Goal: Check status: Check status

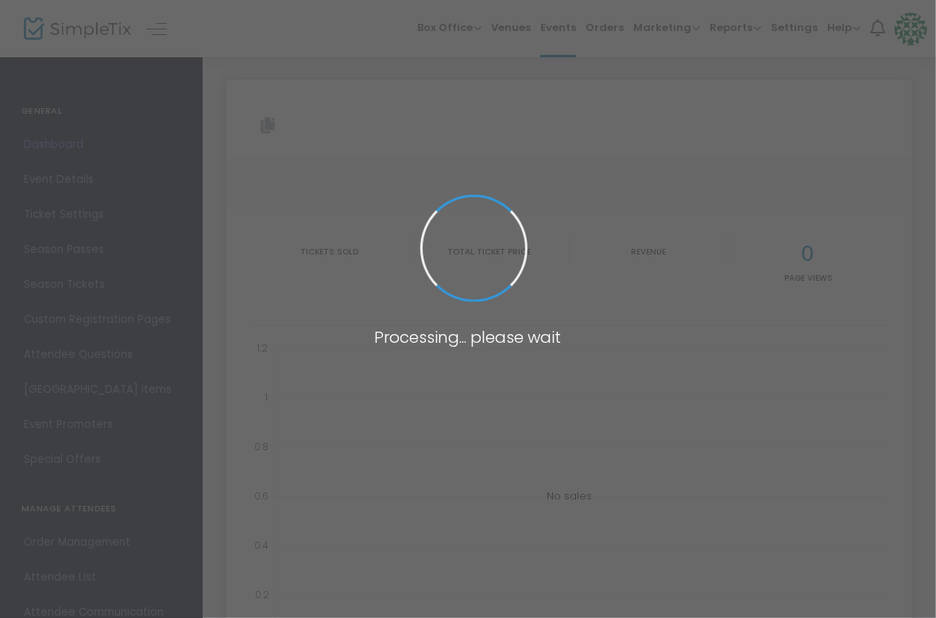
type input "[URL][DOMAIN_NAME]"
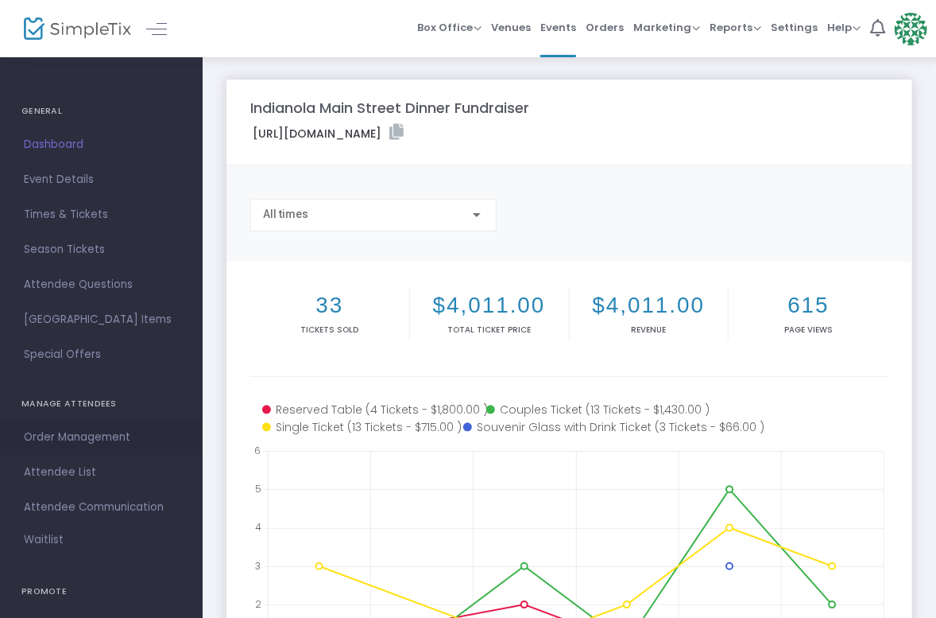
click at [68, 431] on span "Order Management" at bounding box center [101, 437] width 155 height 21
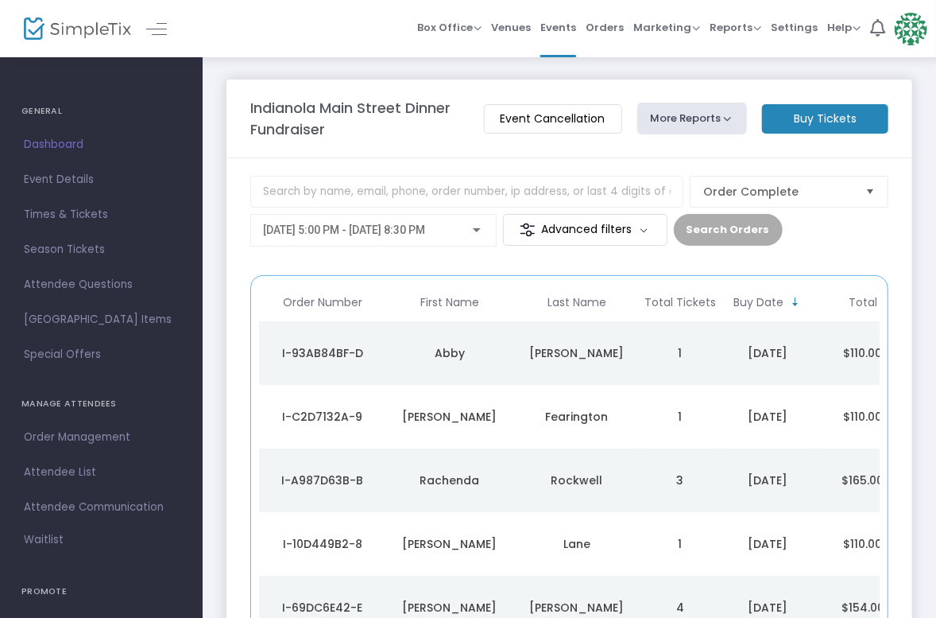
click at [469, 345] on div "Abby" at bounding box center [449, 353] width 119 height 16
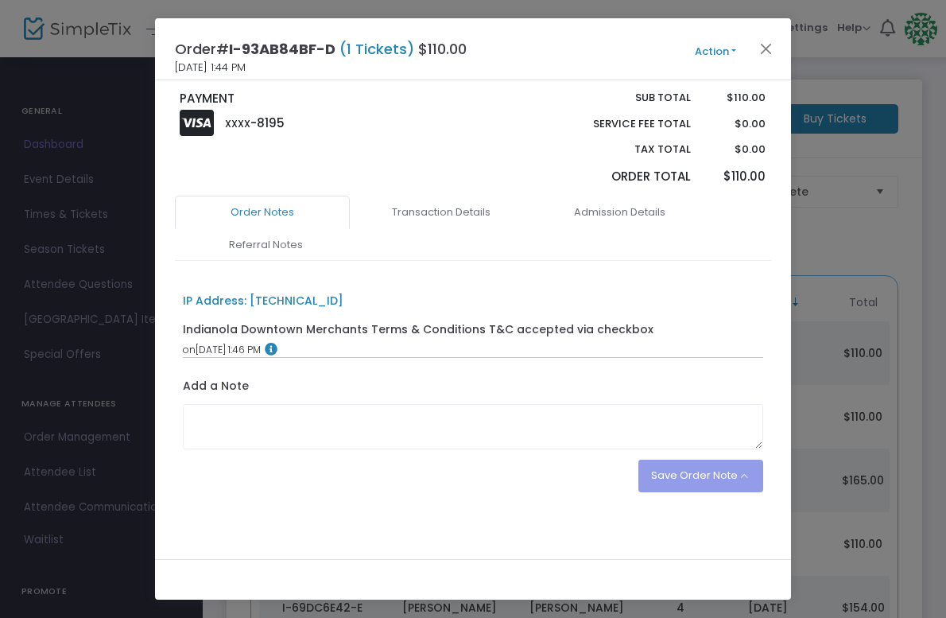
scroll to position [261, 0]
click at [441, 208] on link "Transaction Details" at bounding box center [441, 211] width 175 height 33
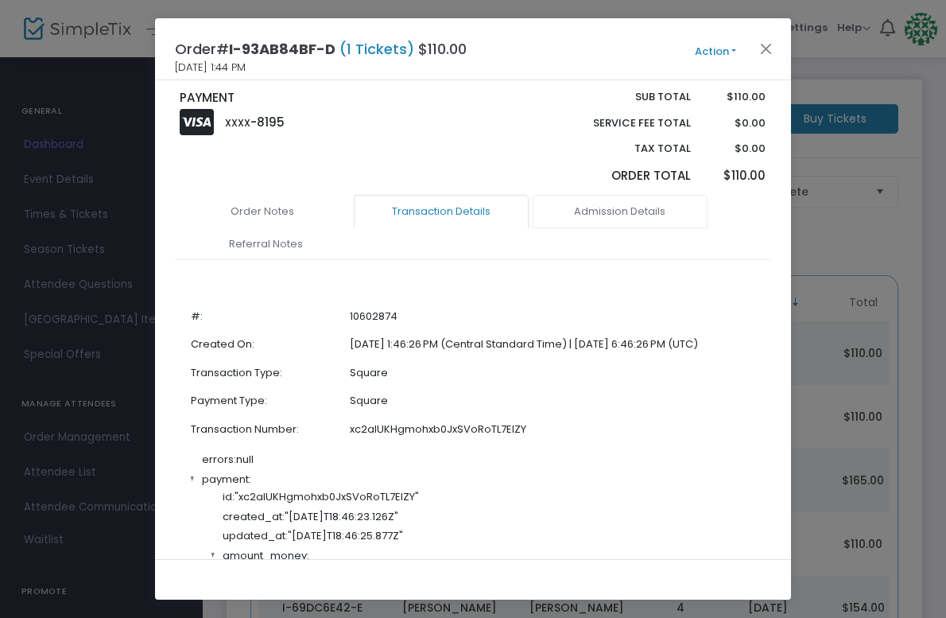
click at [601, 216] on link "Admission Details" at bounding box center [620, 211] width 175 height 33
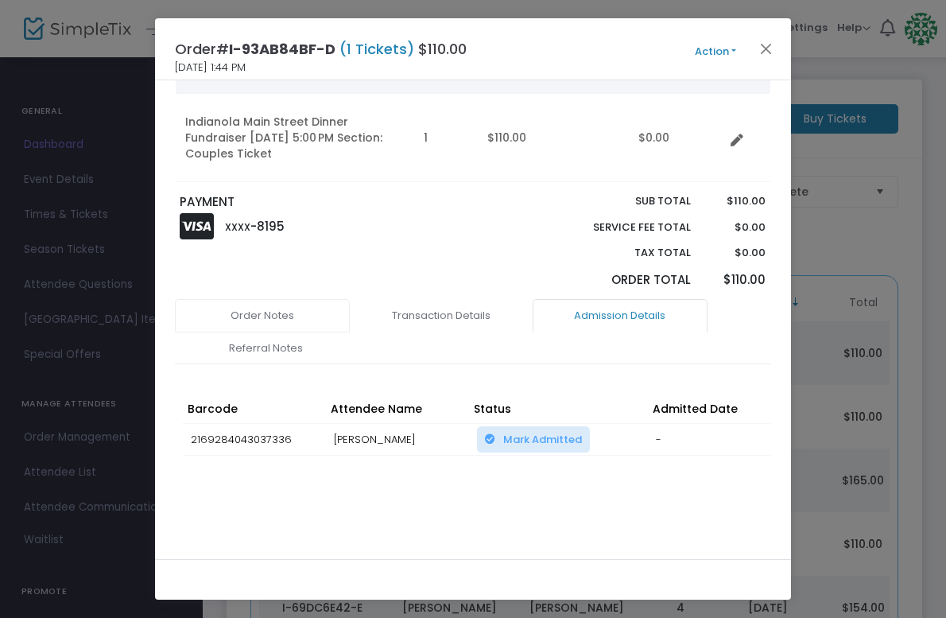
click at [267, 319] on link "Order Notes" at bounding box center [262, 315] width 175 height 33
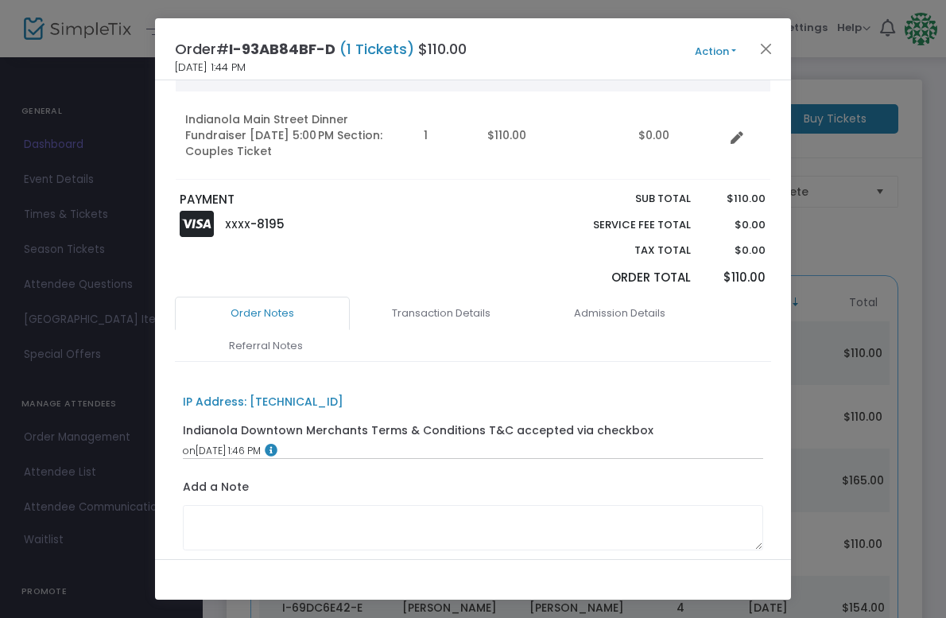
scroll to position [261, 0]
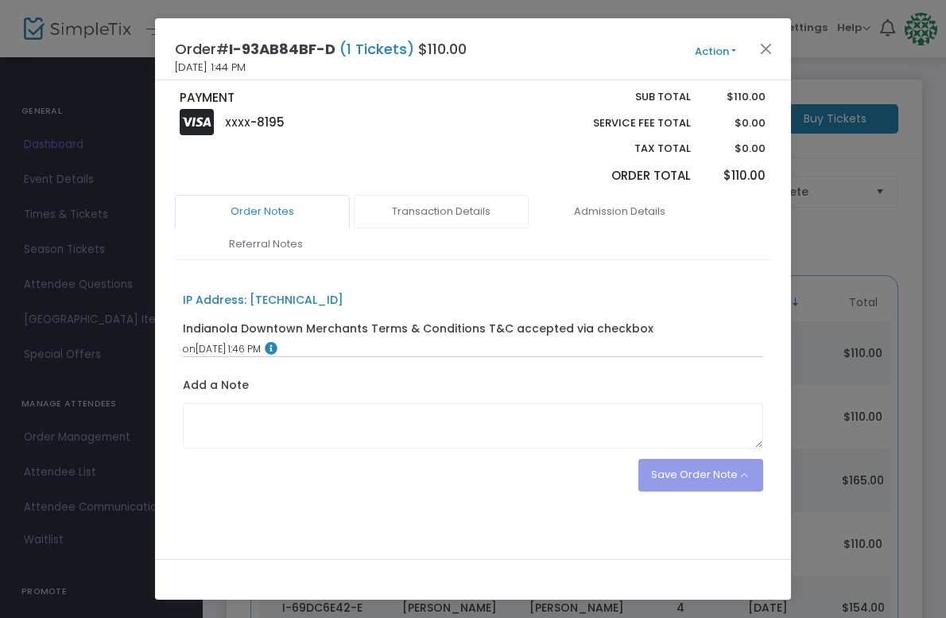
click at [418, 211] on link "Transaction Details" at bounding box center [441, 211] width 175 height 33
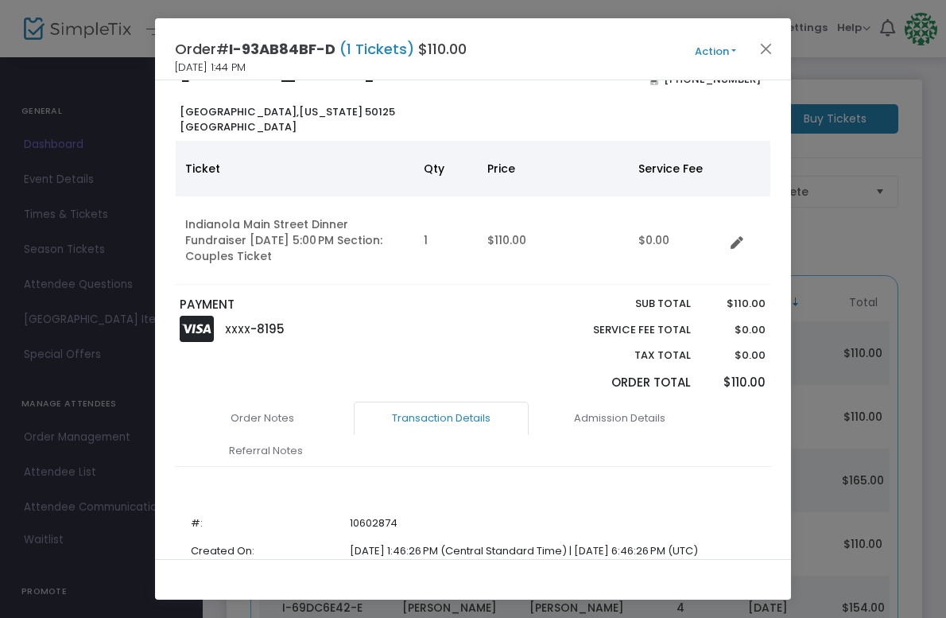
scroll to position [165, 0]
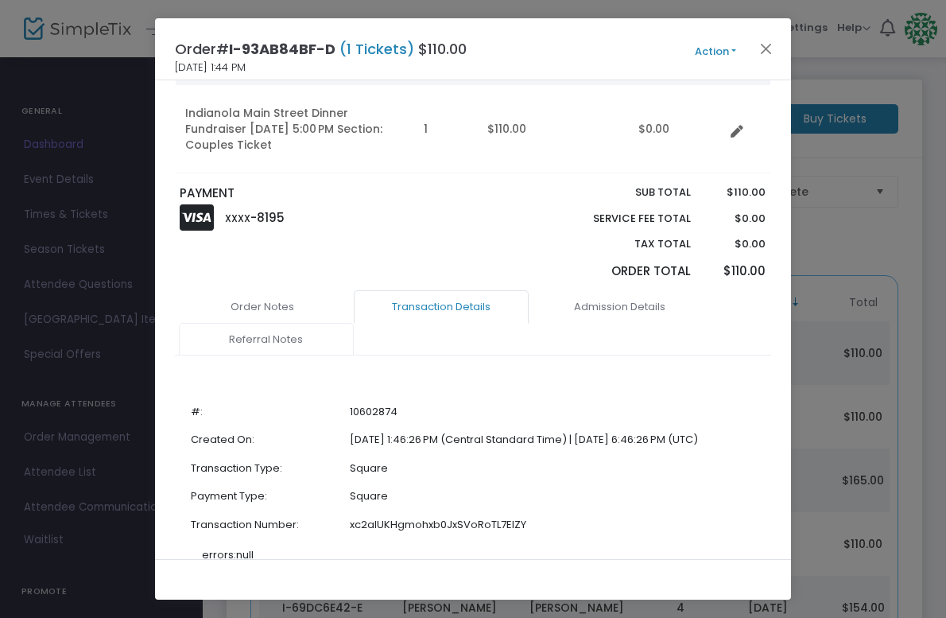
click at [256, 339] on link "Referral Notes" at bounding box center [266, 339] width 175 height 33
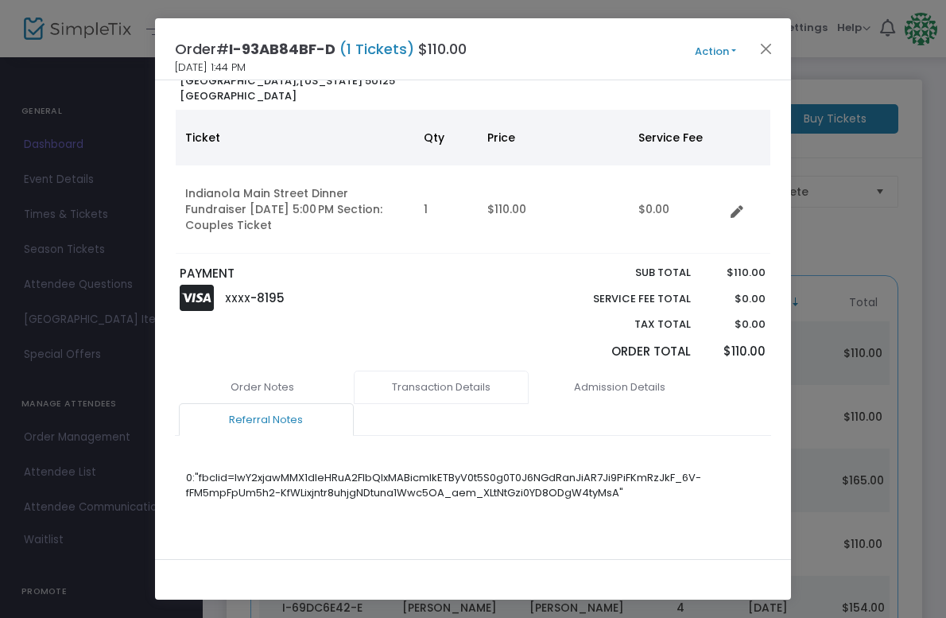
click at [409, 381] on link "Transaction Details" at bounding box center [441, 386] width 175 height 33
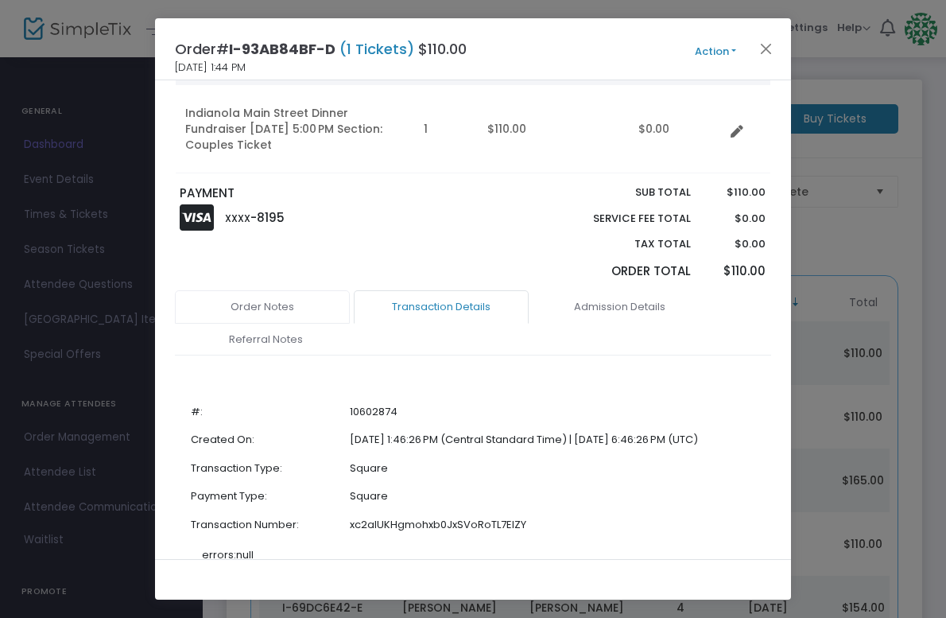
click at [276, 308] on link "Order Notes" at bounding box center [262, 306] width 175 height 33
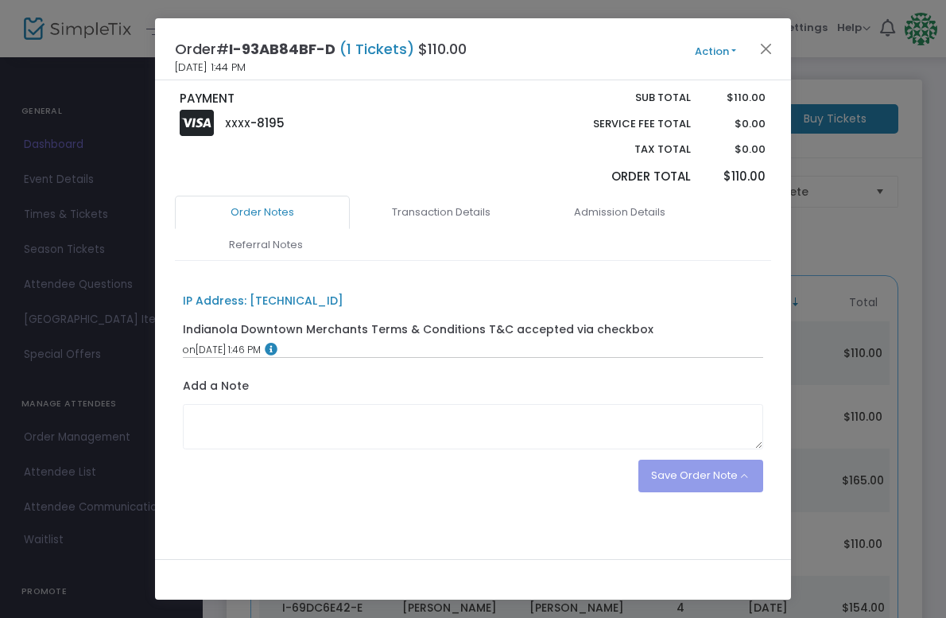
scroll to position [261, 0]
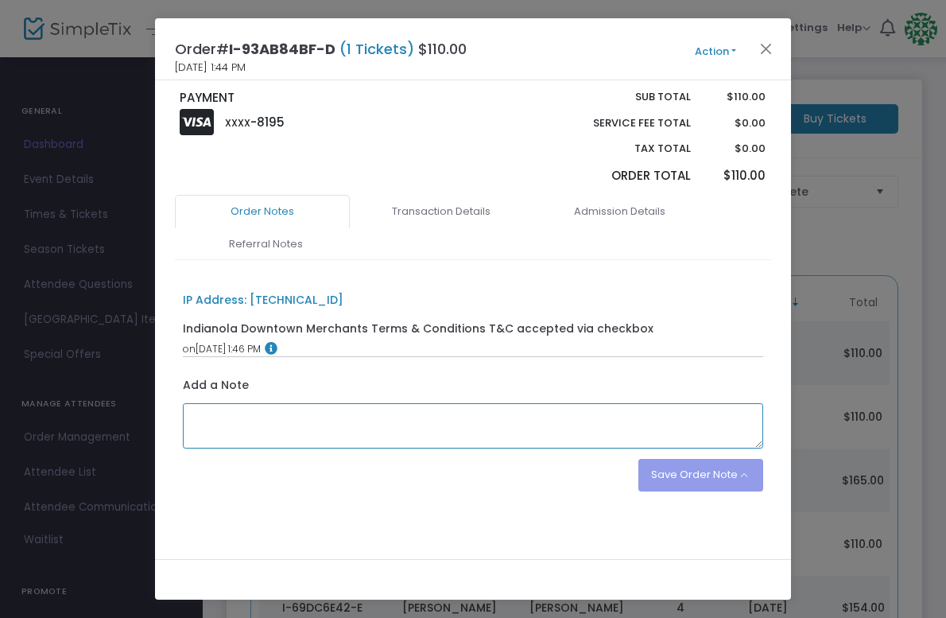
click at [304, 432] on textarea at bounding box center [473, 426] width 581 height 46
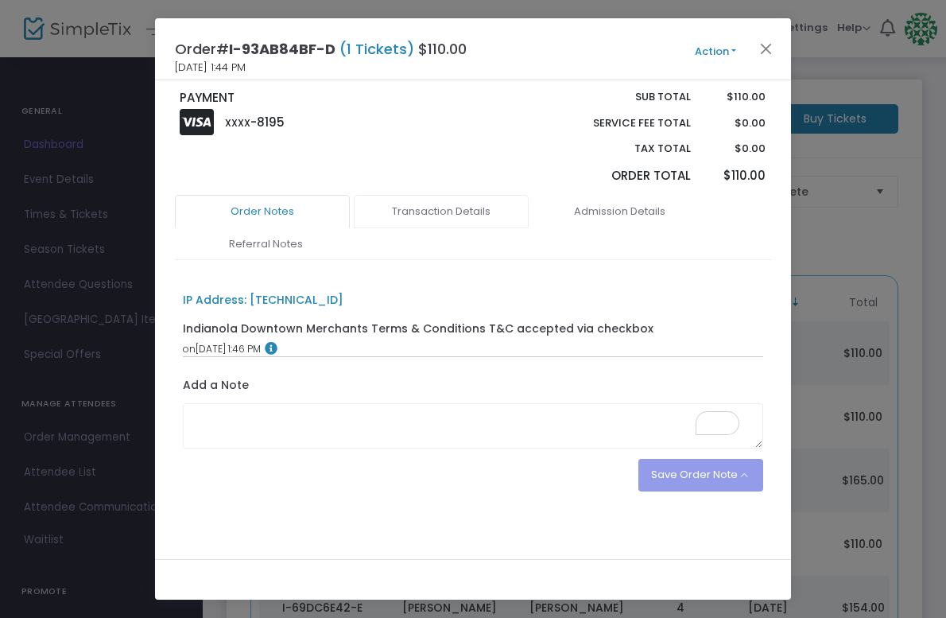
click at [436, 208] on link "Transaction Details" at bounding box center [441, 211] width 175 height 33
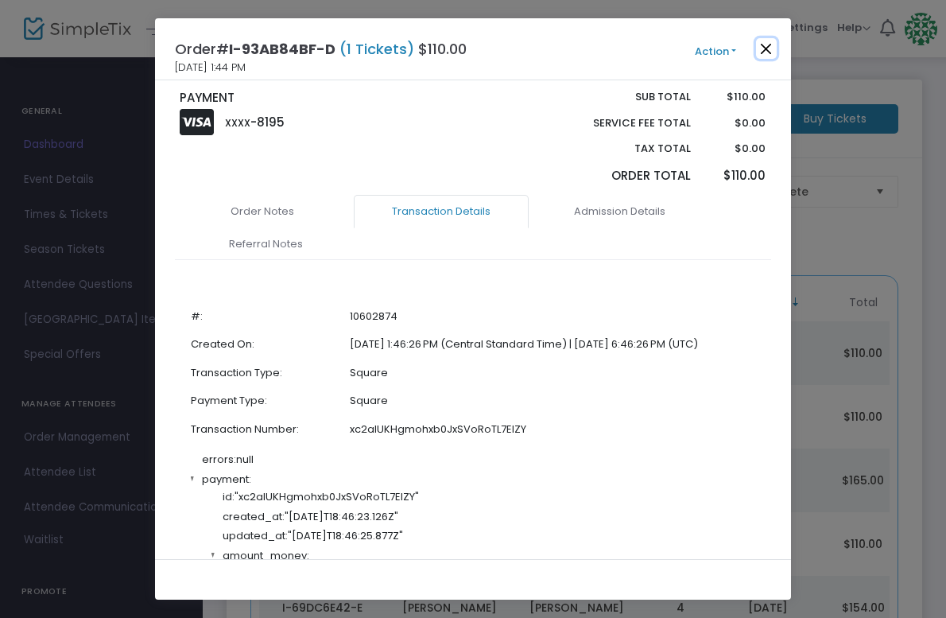
click at [763, 49] on button "Close" at bounding box center [766, 48] width 21 height 21
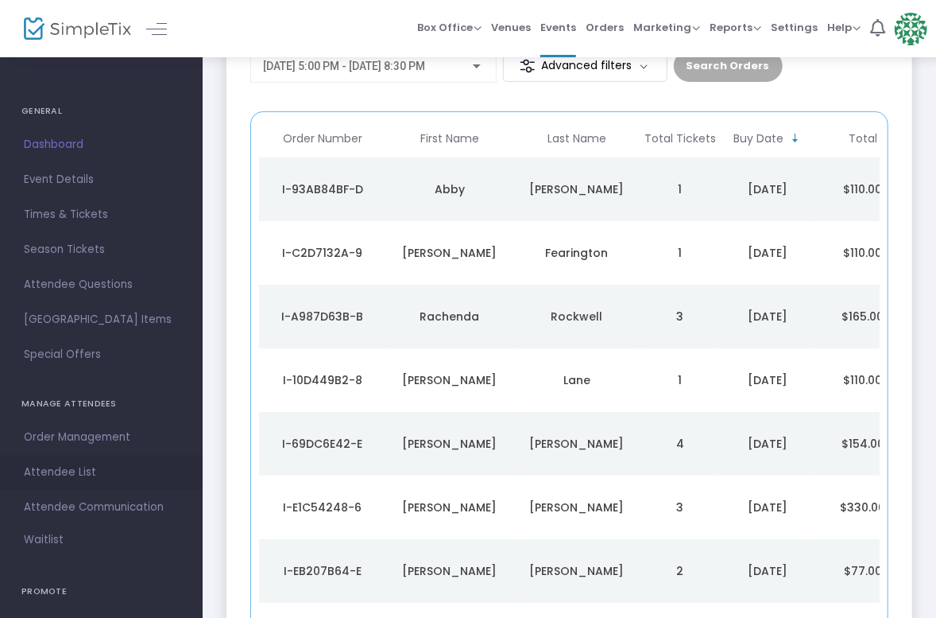
scroll to position [211, 0]
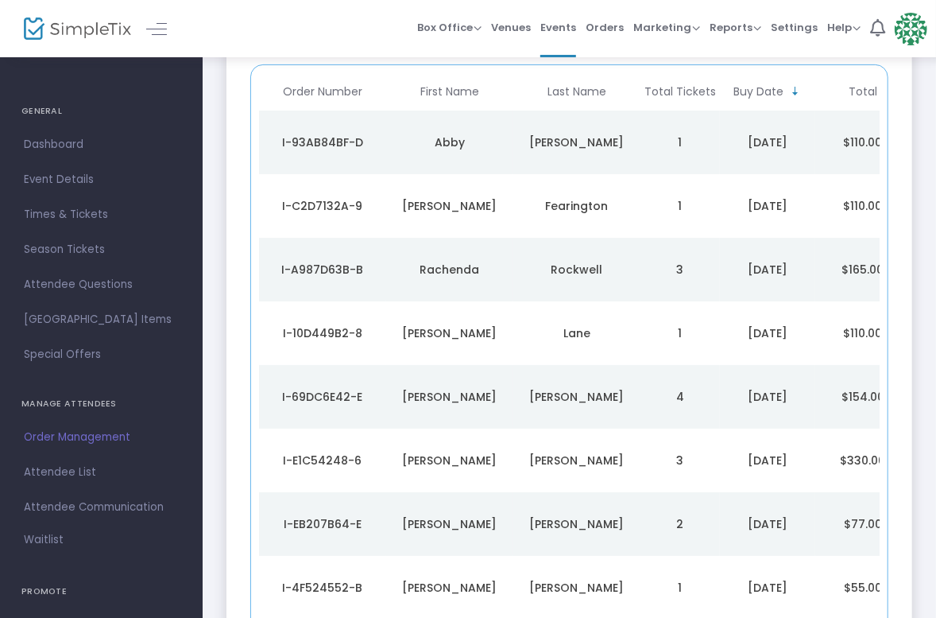
click at [114, 437] on span "Order Management" at bounding box center [101, 437] width 155 height 21
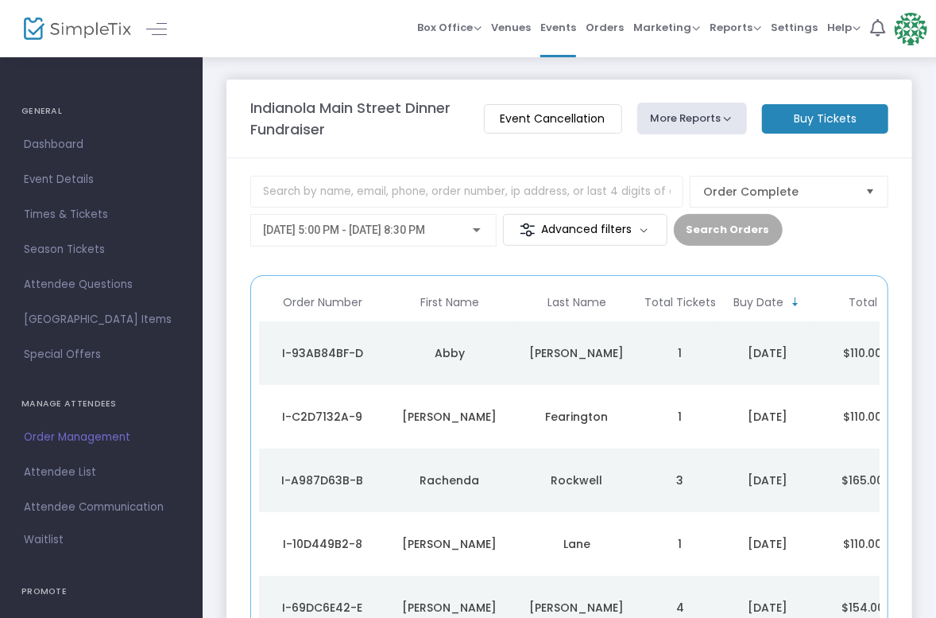
click at [474, 352] on div "Abby" at bounding box center [449, 353] width 119 height 16
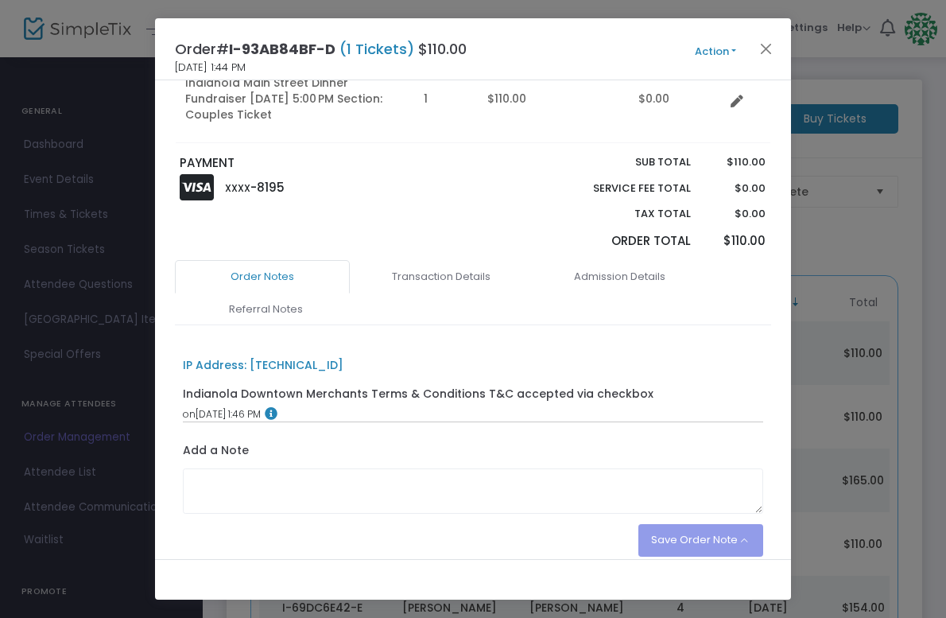
scroll to position [95, 0]
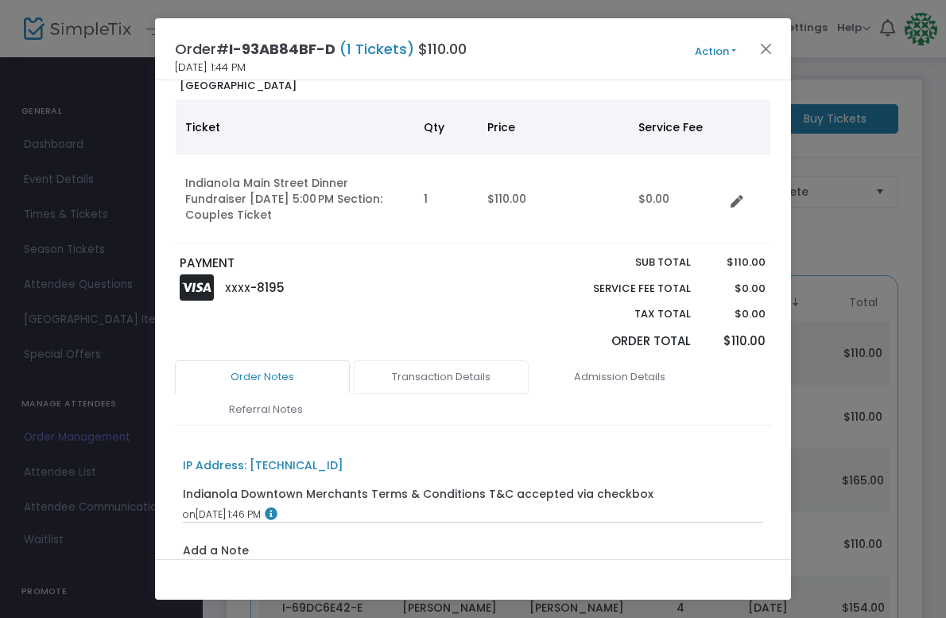
click at [453, 380] on link "Transaction Details" at bounding box center [441, 376] width 175 height 33
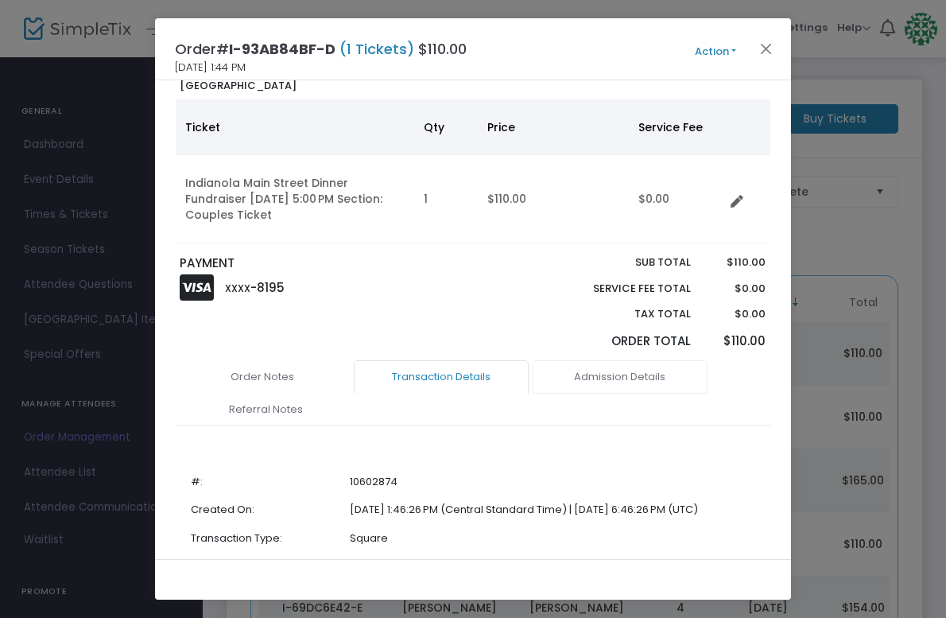
click at [584, 378] on link "Admission Details" at bounding box center [620, 376] width 175 height 33
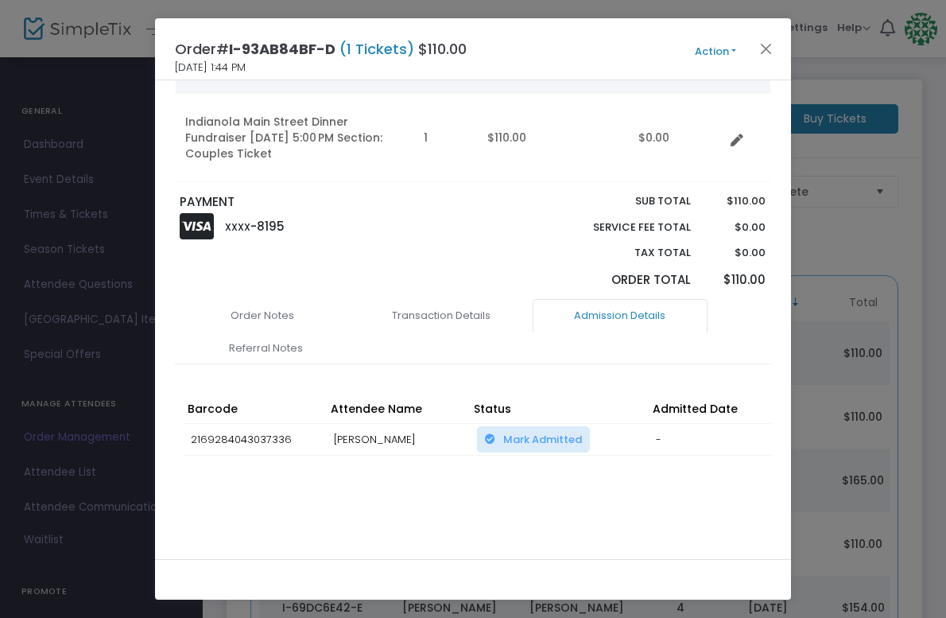
scroll to position [0, 0]
